Goal: Transaction & Acquisition: Purchase product/service

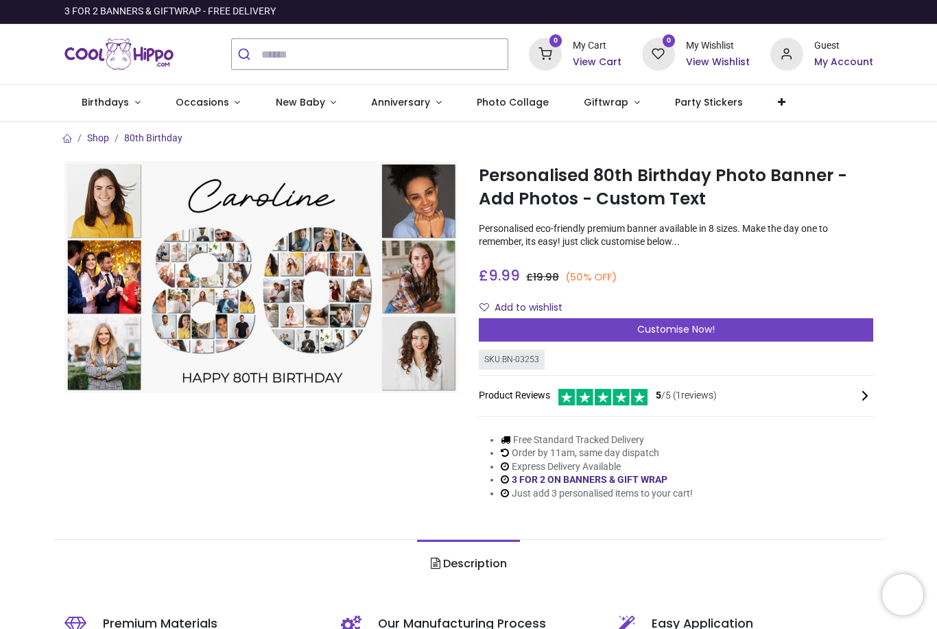
click at [99, 106] on span "Birthdays" at bounding box center [105, 102] width 47 height 14
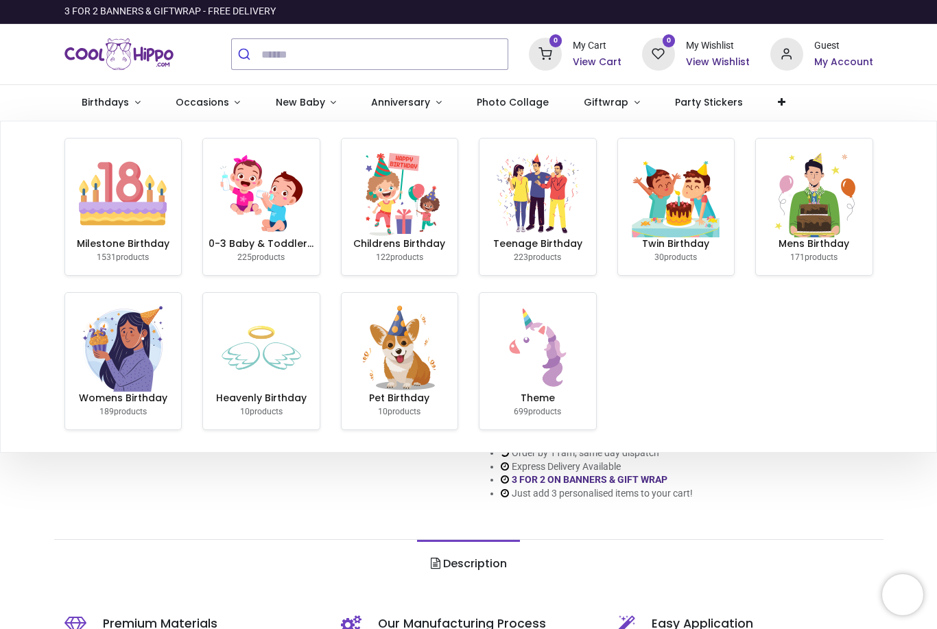
click at [118, 219] on img at bounding box center [123, 193] width 88 height 88
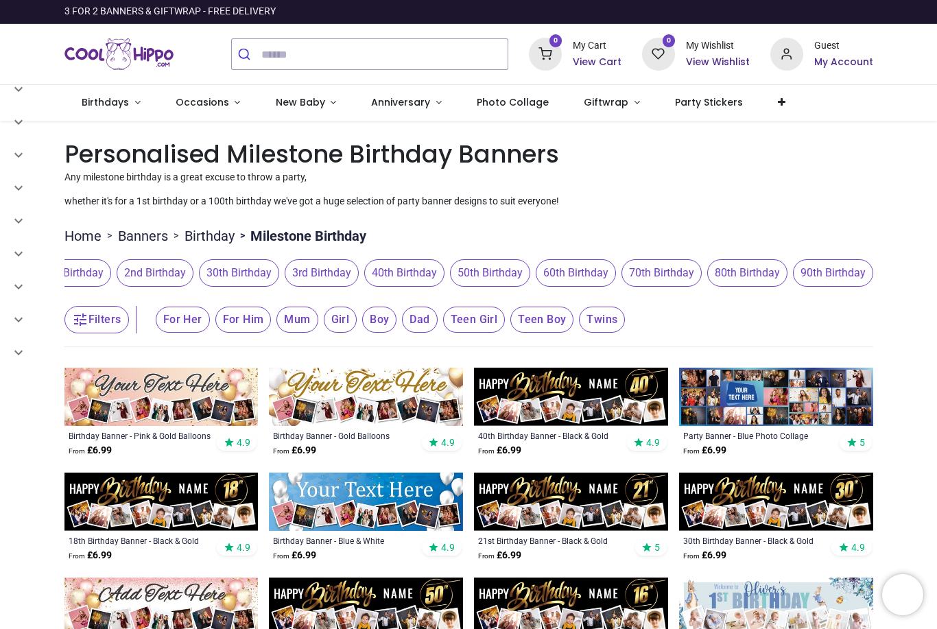
scroll to position [0, 579]
click at [742, 272] on span "80th Birthday" at bounding box center [747, 272] width 80 height 27
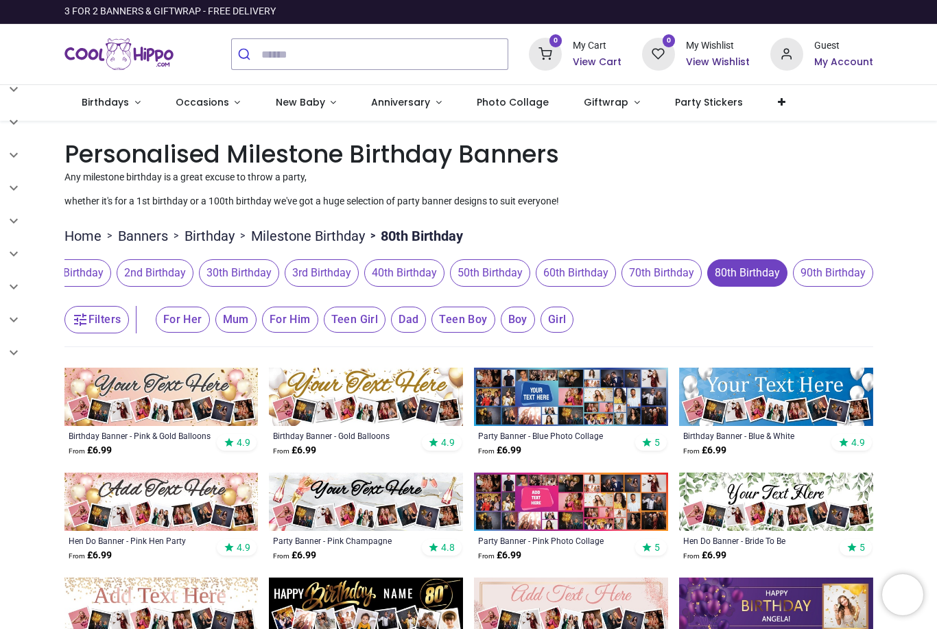
click at [506, 96] on span "Photo Collage" at bounding box center [513, 102] width 72 height 14
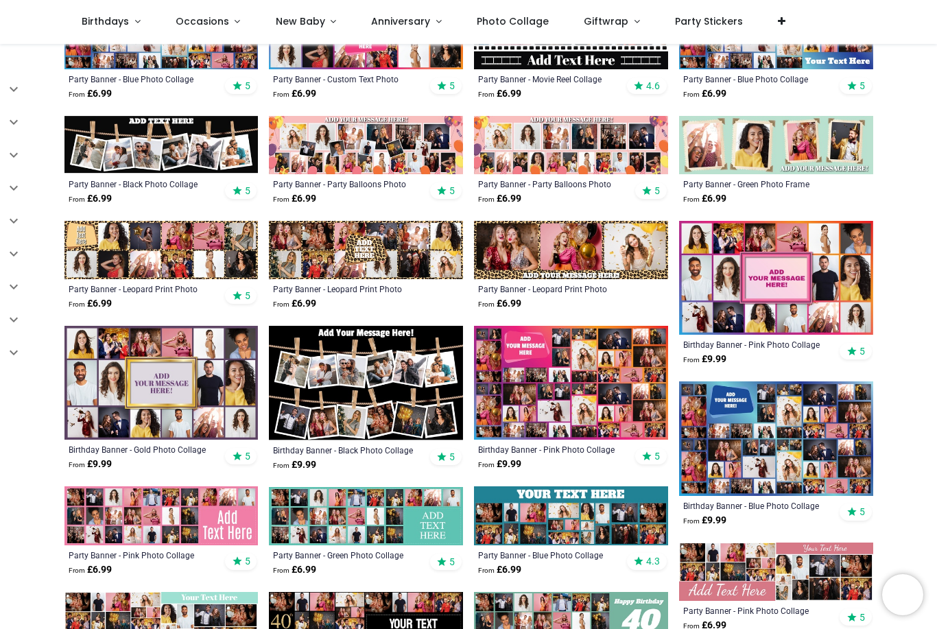
scroll to position [448, 0]
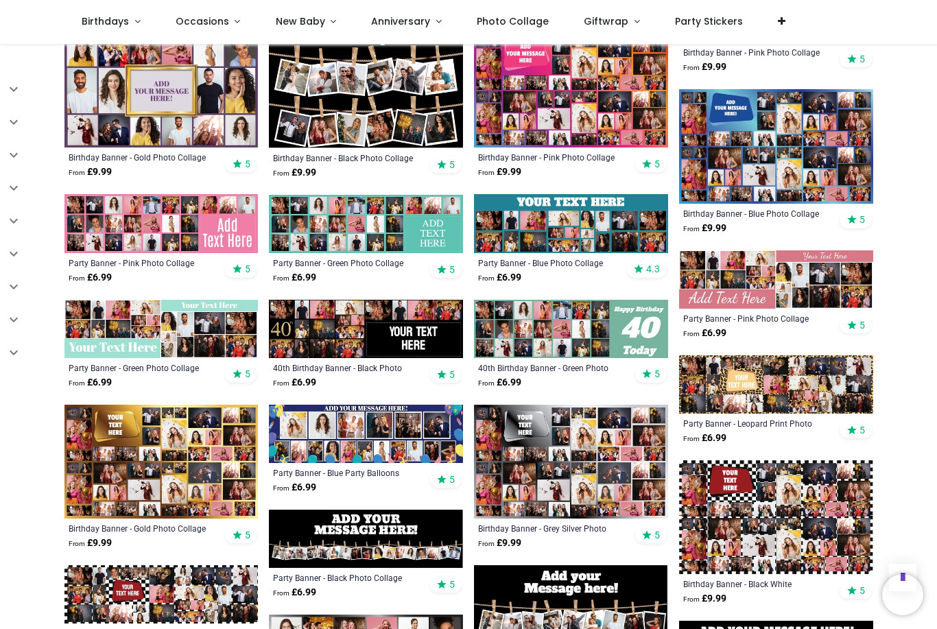
scroll to position [756, 0]
